Goal: Information Seeking & Learning: Learn about a topic

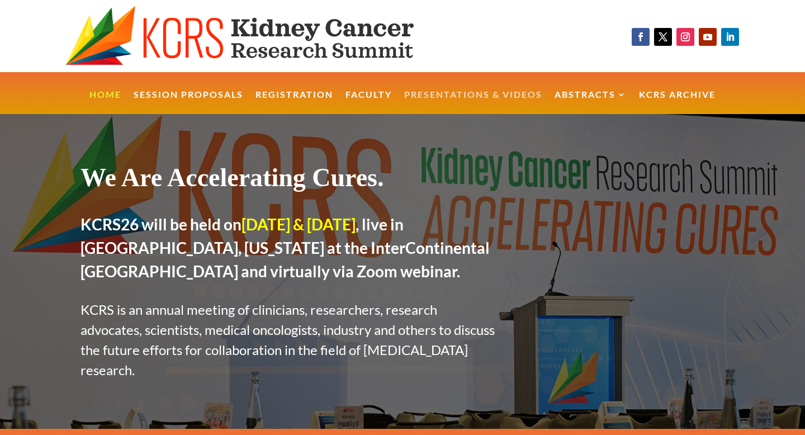
click at [448, 93] on link "Presentations & Videos" at bounding box center [473, 103] width 138 height 24
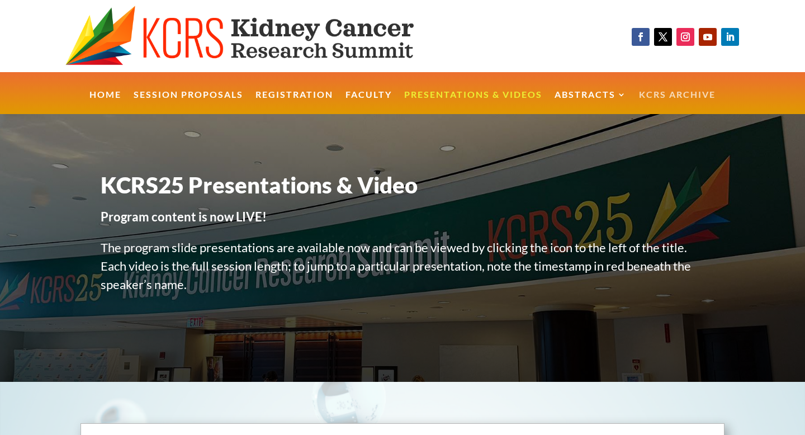
click at [654, 96] on link "KCRS Archive" at bounding box center [677, 103] width 77 height 24
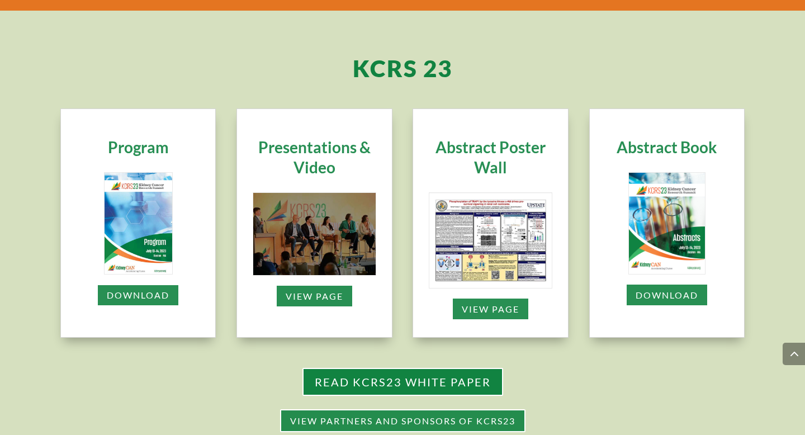
scroll to position [723, 0]
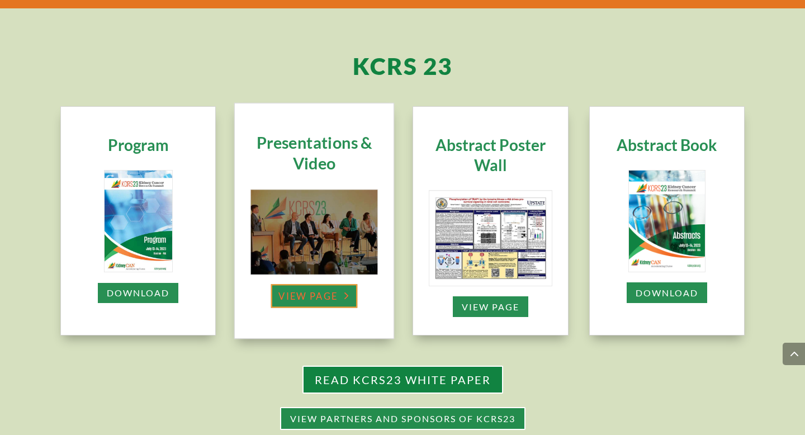
click at [299, 300] on link "view page" at bounding box center [314, 295] width 87 height 23
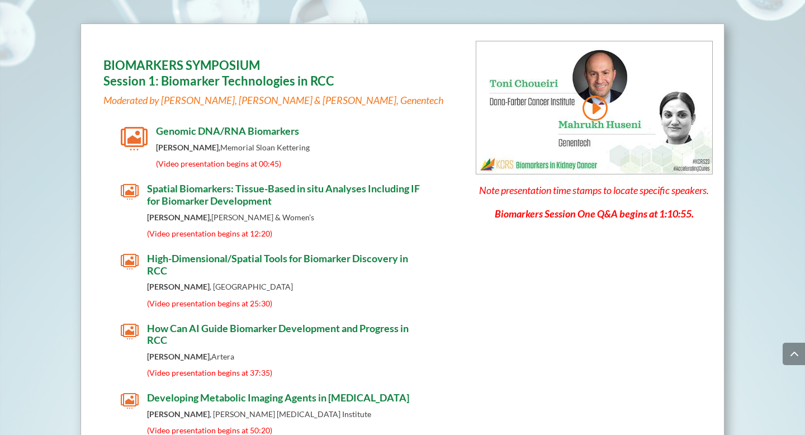
scroll to position [3221, 0]
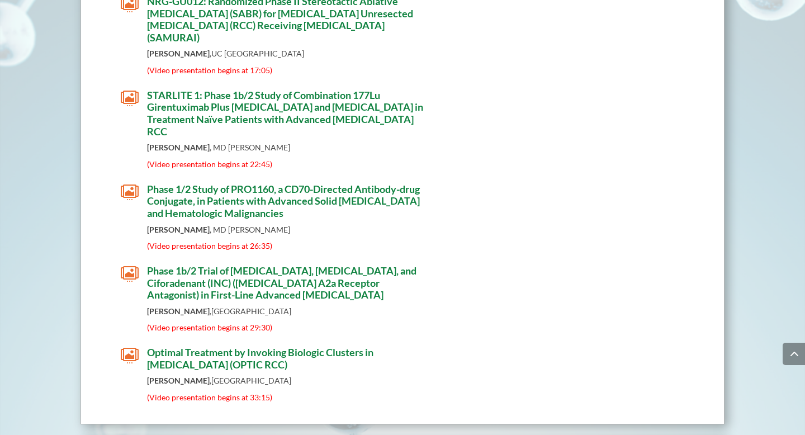
click at [288, 346] on span "Optimal Treatment by Invoking Biologic Clusters in Renal Cell Carcinoma (OPTIC …" at bounding box center [260, 358] width 226 height 25
